Goal: Information Seeking & Learning: Learn about a topic

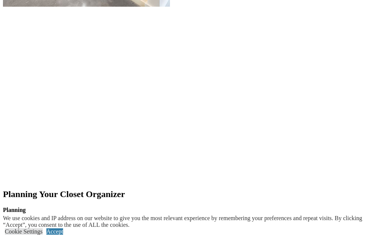
scroll to position [1149, 0]
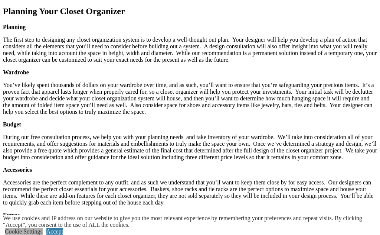
click at [43, 234] on link "Cookie Settings" at bounding box center [24, 231] width 38 height 6
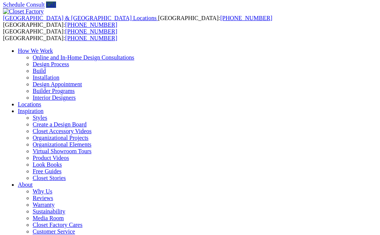
scroll to position [0, 0]
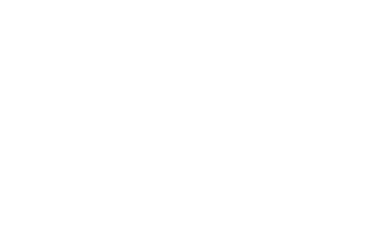
scroll to position [1538, 0]
